Goal: Communication & Community: Answer question/provide support

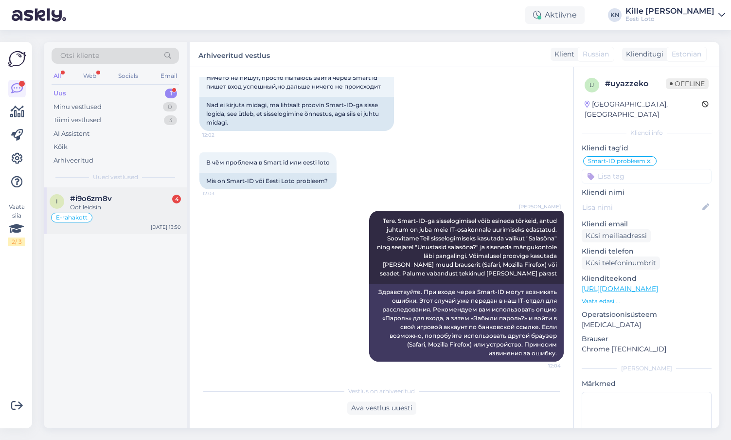
click at [128, 202] on div "#i9o6zm8v 4" at bounding box center [125, 198] width 111 height 9
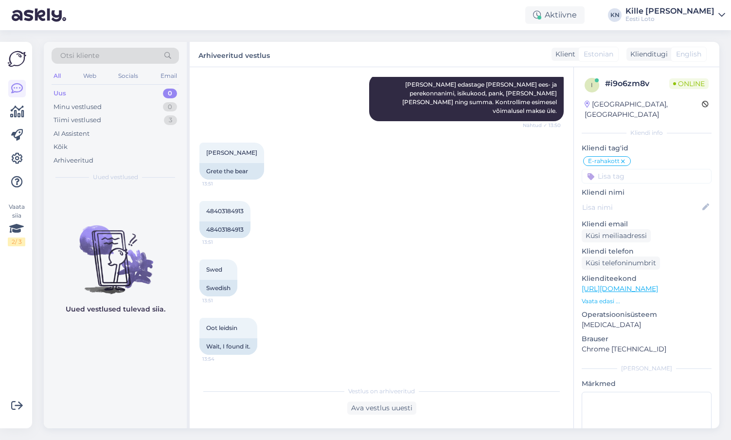
scroll to position [1494, 0]
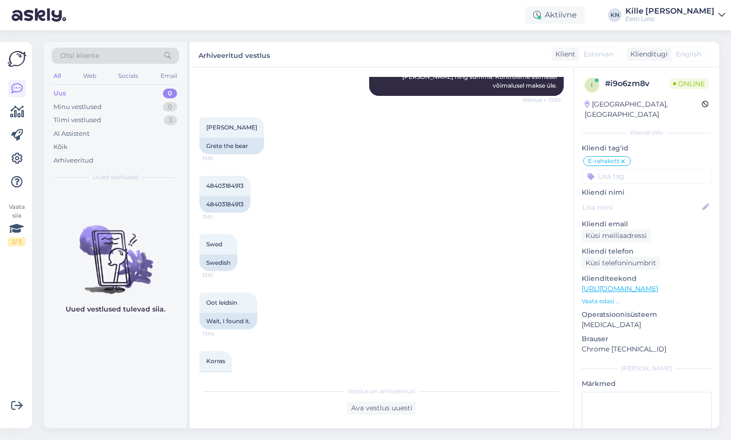
click at [107, 92] on div "Uus 0" at bounding box center [116, 94] width 128 height 14
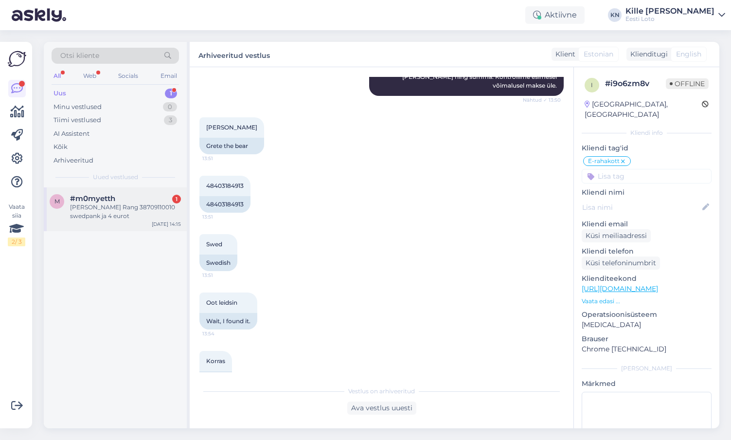
click at [141, 222] on div "m #m0myetth 1 Guido Rang 38709110010 swedpank ja 4 eurot [DATE] 14:15" at bounding box center [115, 209] width 143 height 44
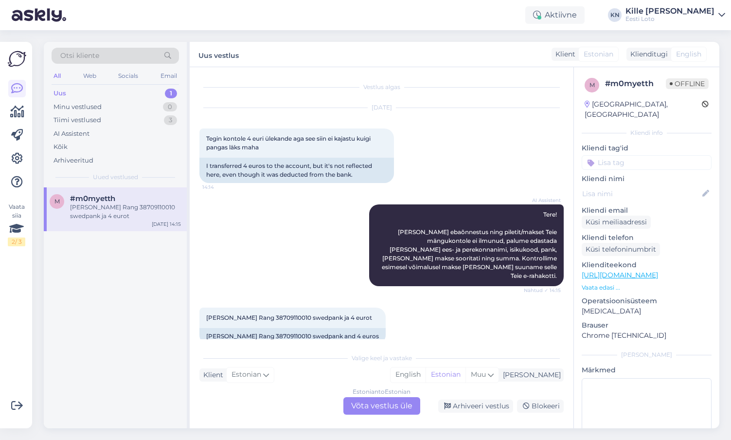
scroll to position [7, 0]
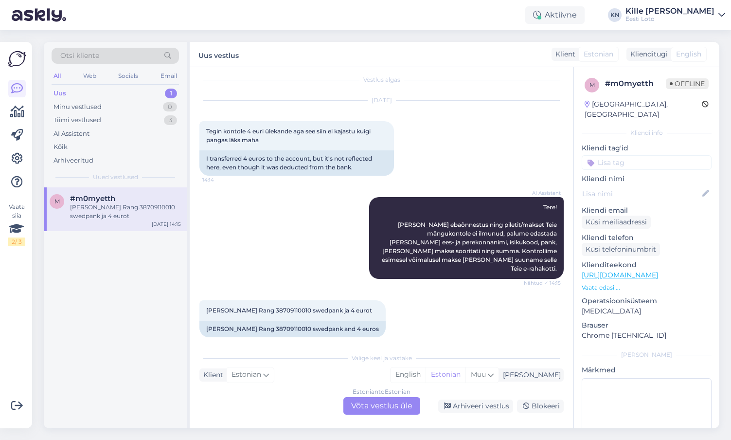
click at [377, 402] on div "Estonian to Estonian Võta vestlus üle" at bounding box center [382, 406] width 77 height 18
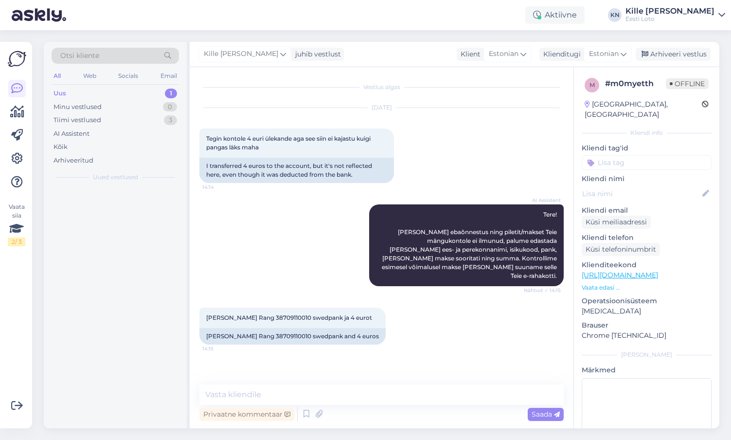
scroll to position [0, 0]
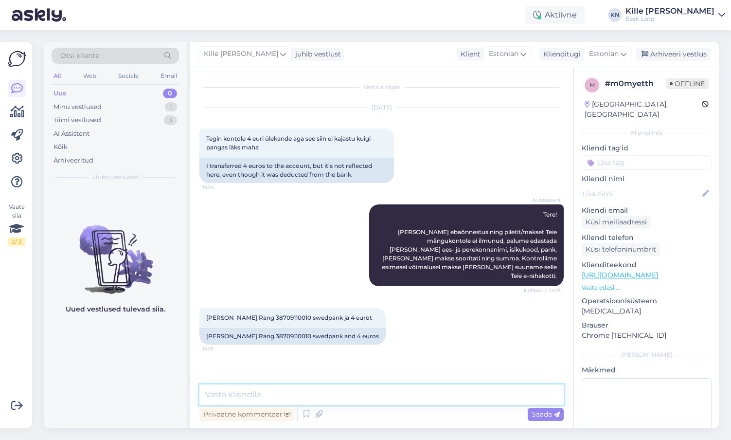
click at [260, 402] on textarea at bounding box center [382, 394] width 365 height 20
paste textarea "Kahjuks Teie makse ebaõnnestus tehnilise [PERSON_NAME] tõttu. Kontrollisime mak…"
type textarea "Kahjuks Teie makse ebaõnnestus tehnilise [PERSON_NAME] tõttu. Kontrollisime mak…"
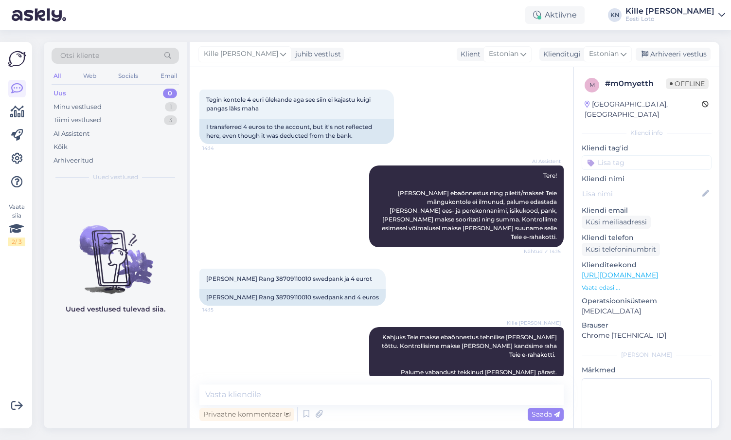
click at [616, 155] on input at bounding box center [647, 162] width 130 height 15
type input "e-ra"
click at [638, 186] on span "E-rahakott" at bounding box center [647, 189] width 32 height 6
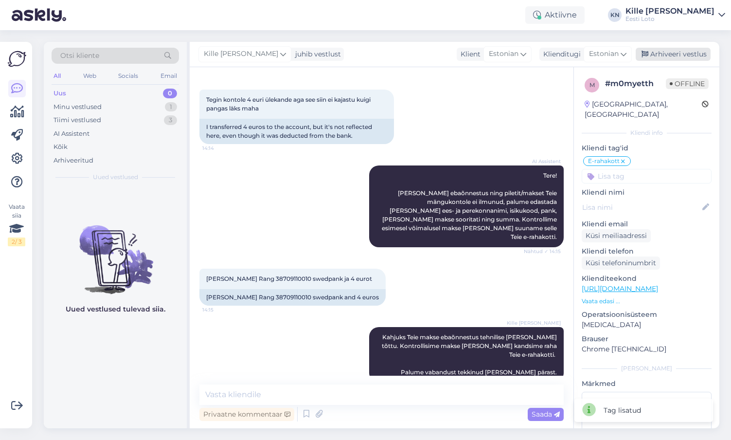
click at [670, 55] on div "Arhiveeri vestlus" at bounding box center [673, 54] width 75 height 13
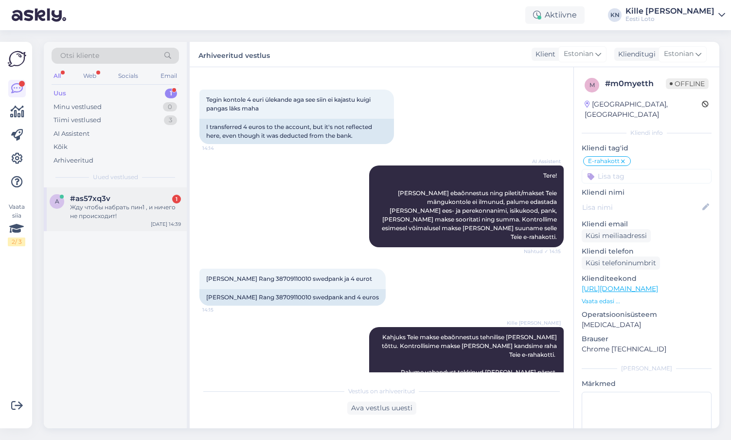
click at [88, 217] on div "Жду чтобы набрать пин1 , и ничего не происходит!" at bounding box center [125, 212] width 111 height 18
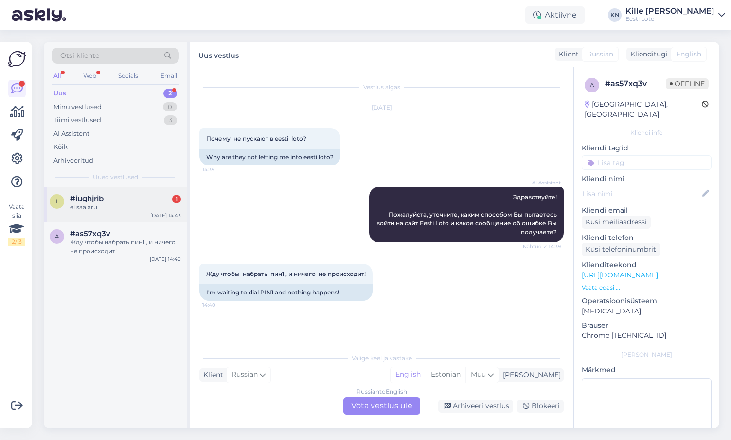
click at [105, 214] on div "i #iughjrib 1 ei saa aru [DATE] 14:43" at bounding box center [115, 204] width 143 height 35
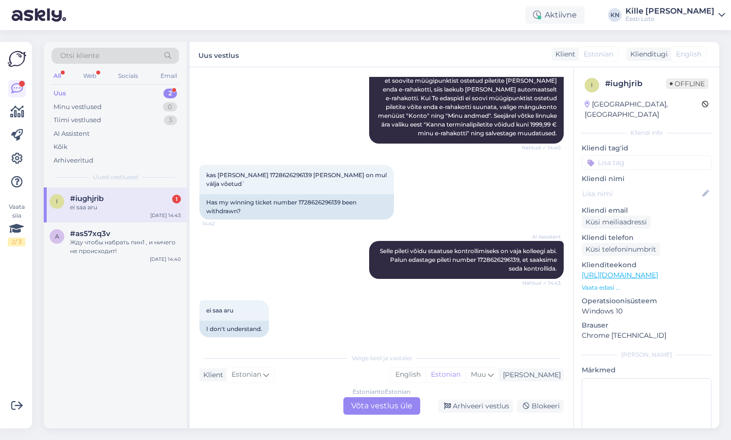
click at [383, 403] on div "Estonian to Estonian Võta vestlus üle" at bounding box center [382, 406] width 77 height 18
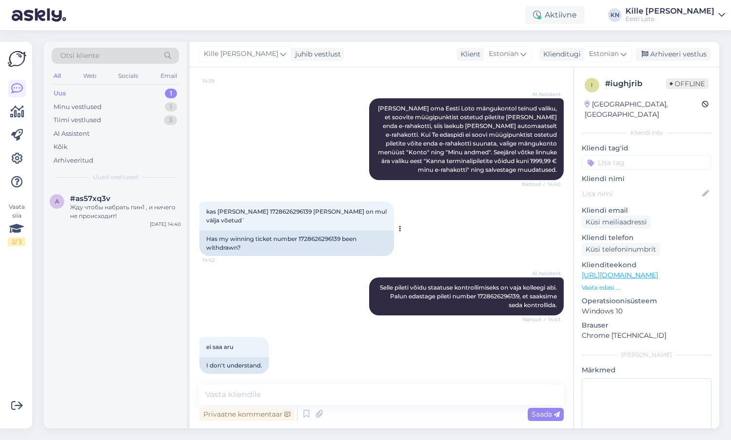
click at [261, 212] on span "kas [PERSON_NAME] 1728626296139 [PERSON_NAME] on mul välja võetud`" at bounding box center [297, 216] width 182 height 16
copy span "1728626296139"
click at [305, 251] on div "kas [PERSON_NAME] 1728626296139 [PERSON_NAME] on mul välja võetud` 14:42 Has my…" at bounding box center [382, 229] width 365 height 76
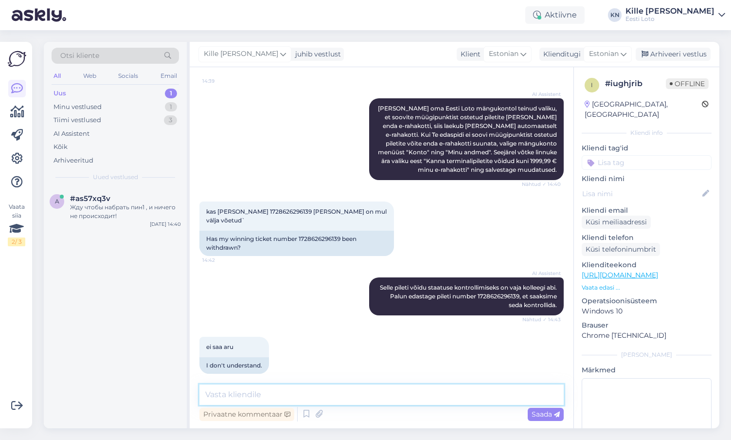
click at [277, 392] on textarea at bounding box center [382, 394] width 365 height 20
type textarea "Kontrollimiseks teatage palun ka enda isikukood."
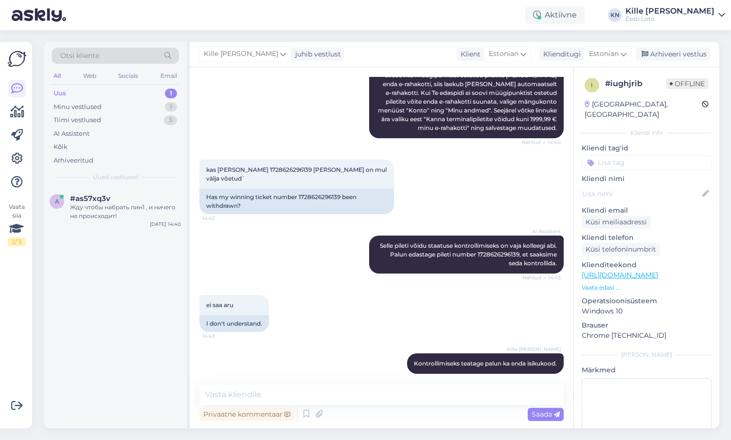
click at [620, 155] on input at bounding box center [647, 162] width 130 height 15
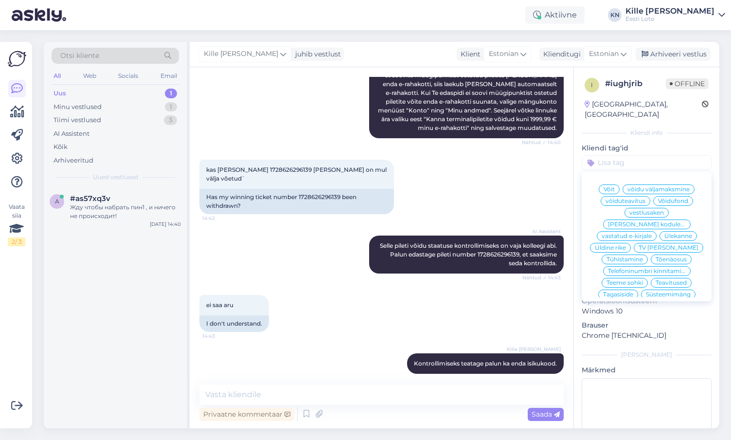
click at [609, 186] on span "Võit" at bounding box center [609, 189] width 11 height 6
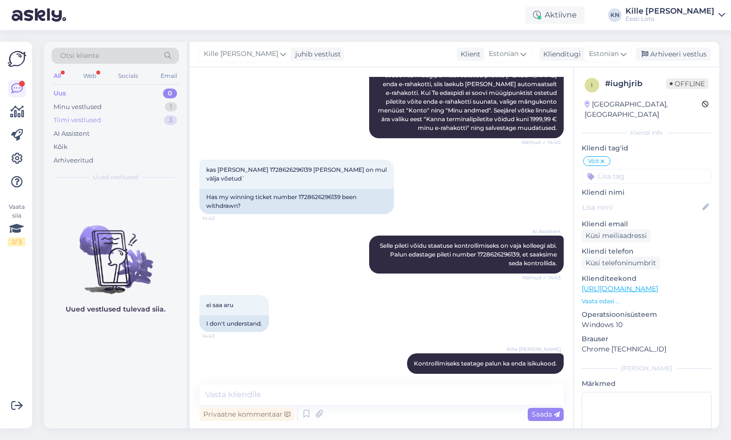
click at [99, 124] on div "Tiimi vestlused" at bounding box center [78, 120] width 48 height 10
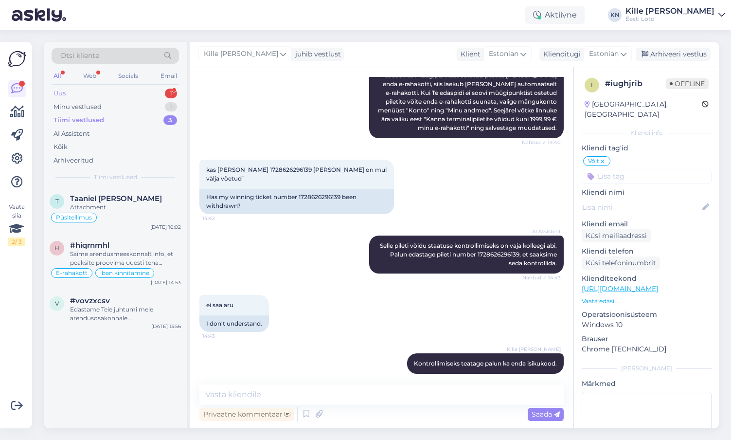
click at [141, 96] on div "Uus 1" at bounding box center [116, 94] width 128 height 14
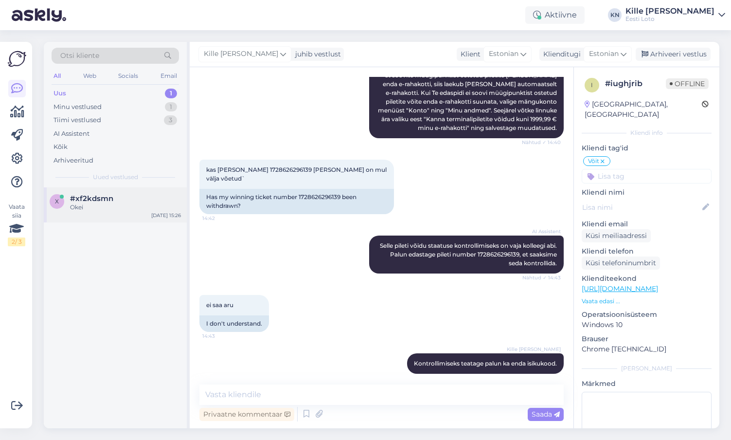
click at [101, 196] on span "#xf2kdsmn" at bounding box center [91, 198] width 43 height 9
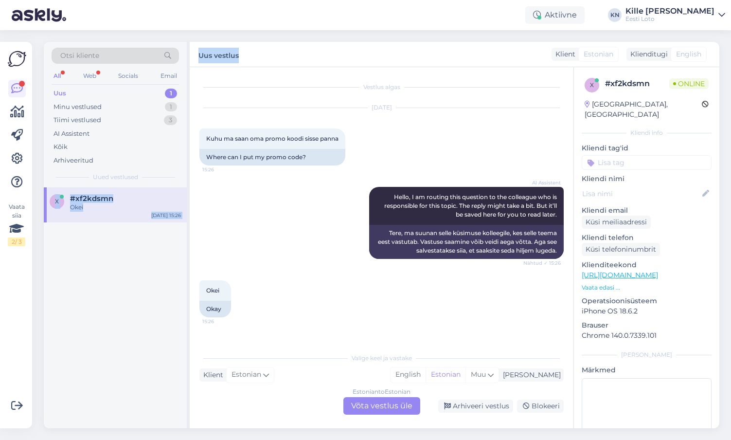
drag, startPoint x: 351, startPoint y: 141, endPoint x: 179, endPoint y: 133, distance: 172.4
click at [200, 133] on div "Vestlus algas [DATE] Kuhu ma saan oma promo koodi sisse panna 15:26 Where can I…" at bounding box center [386, 208] width 373 height 262
click at [289, 153] on div "Where can I put my promo code?" at bounding box center [273, 157] width 146 height 17
click at [301, 146] on div "Kuhu ma saan oma promo koodi sisse panna 15:26" at bounding box center [273, 138] width 146 height 20
click at [294, 137] on span "Kuhu ma saan oma promo koodi sisse panna" at bounding box center [272, 138] width 132 height 7
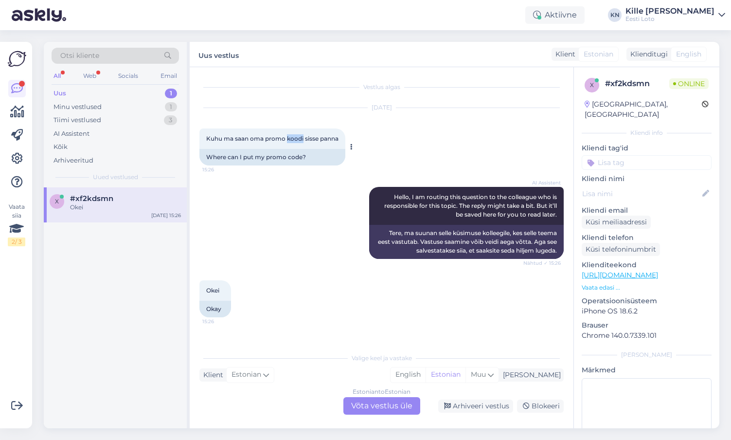
click at [294, 137] on span "Kuhu ma saan oma promo koodi sisse panna" at bounding box center [272, 138] width 132 height 7
copy span
